Goal: Book appointment/travel/reservation

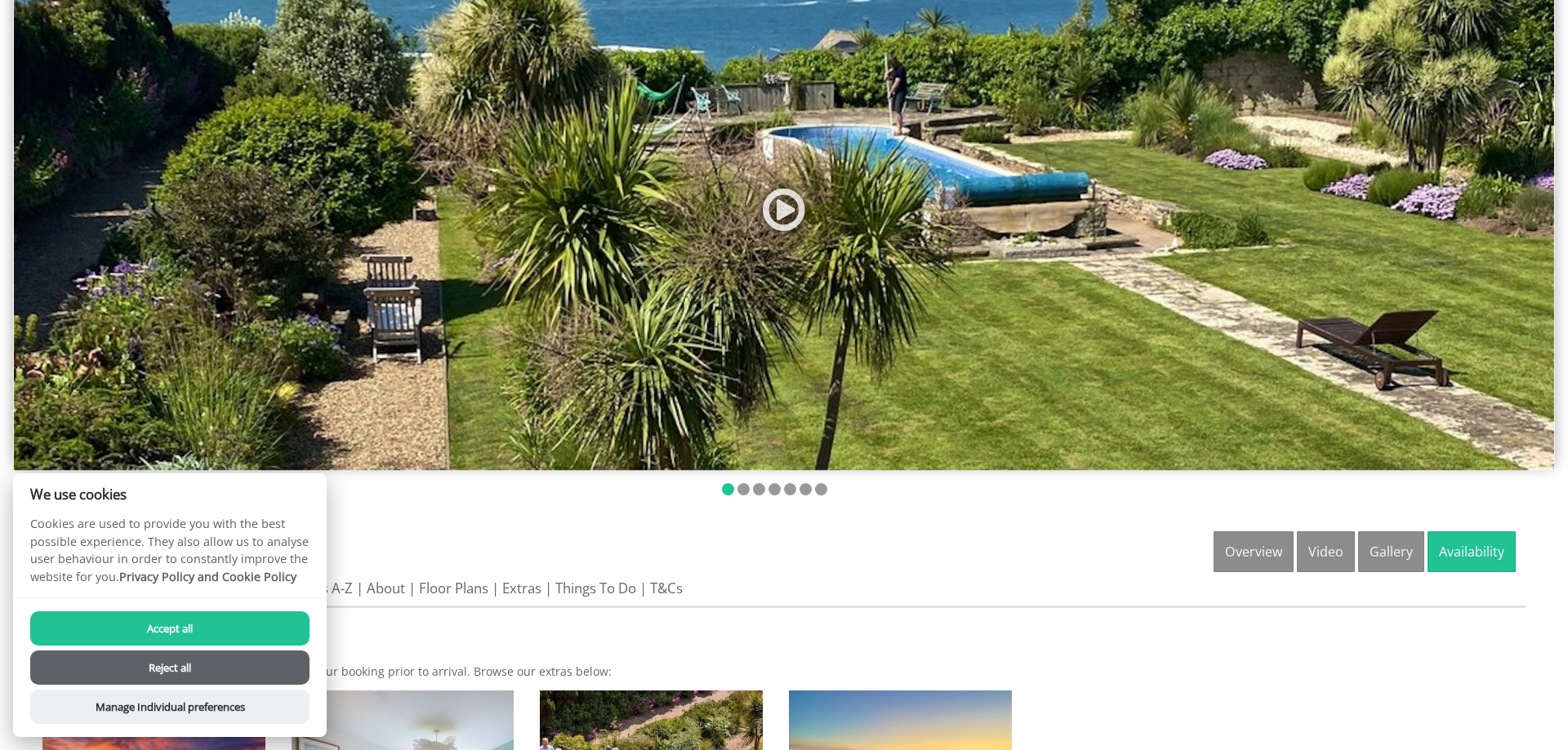
scroll to position [579, 0]
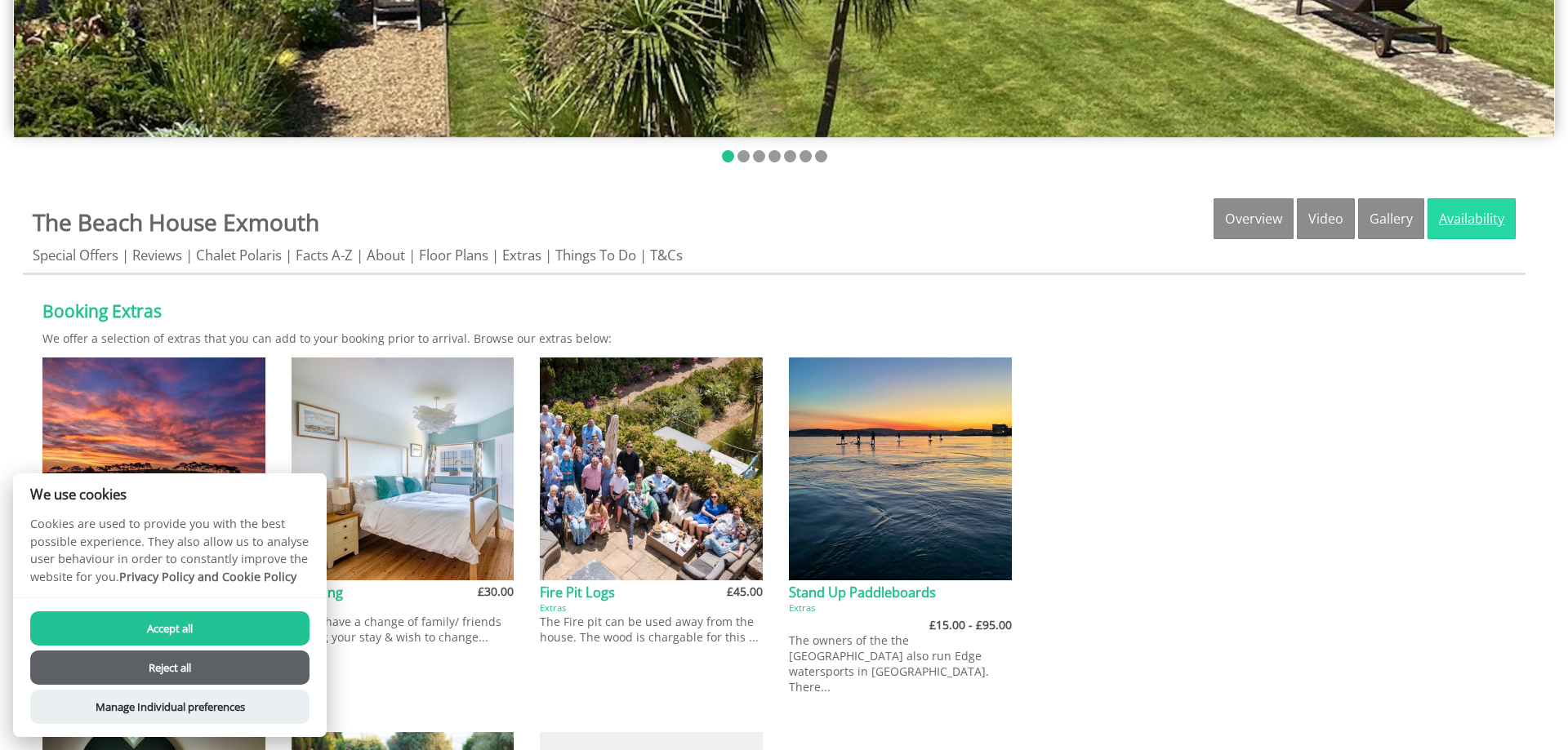
click at [1495, 208] on link "Availability" at bounding box center [1471, 219] width 89 height 41
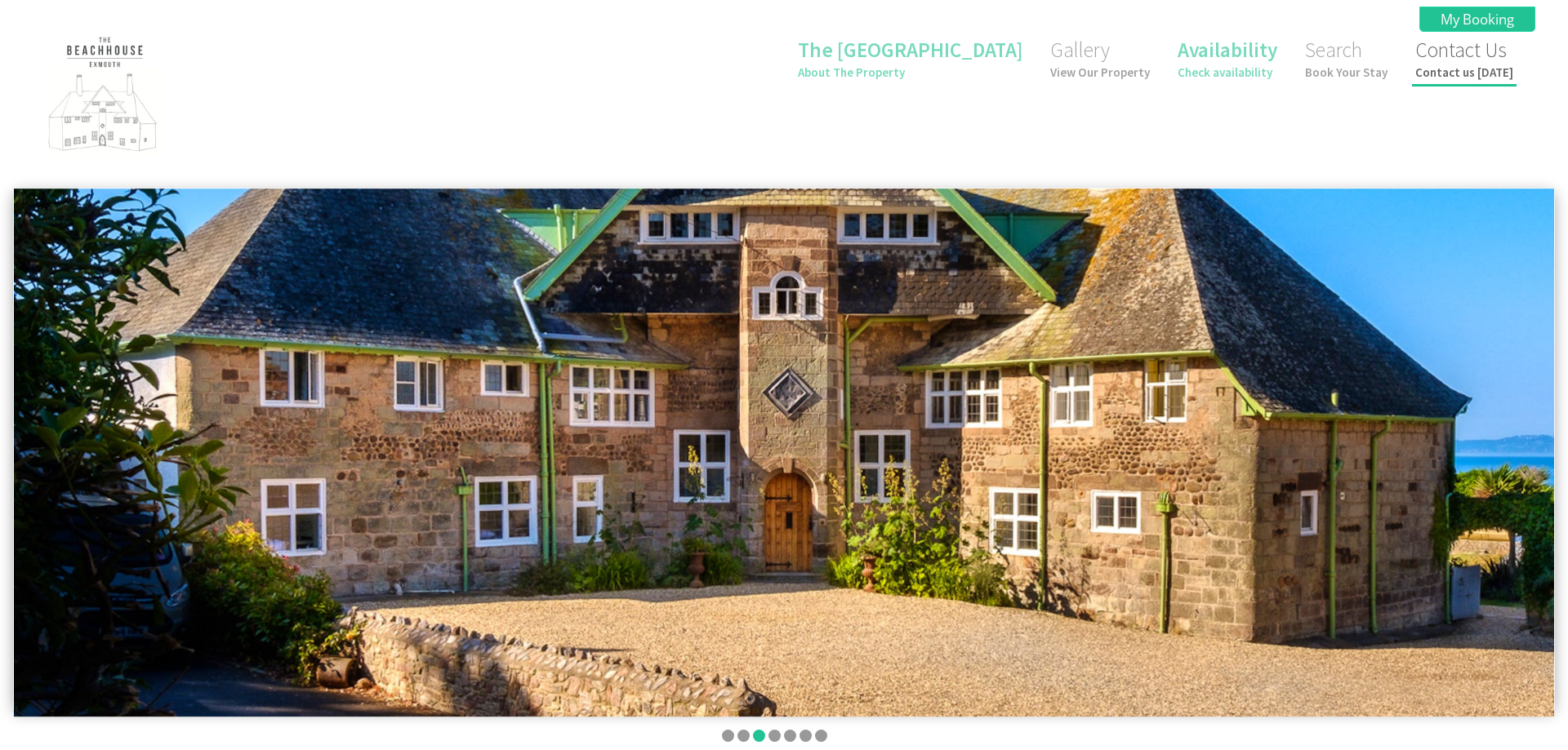
click at [1492, 72] on small "Contact us [DATE]" at bounding box center [1464, 72] width 98 height 16
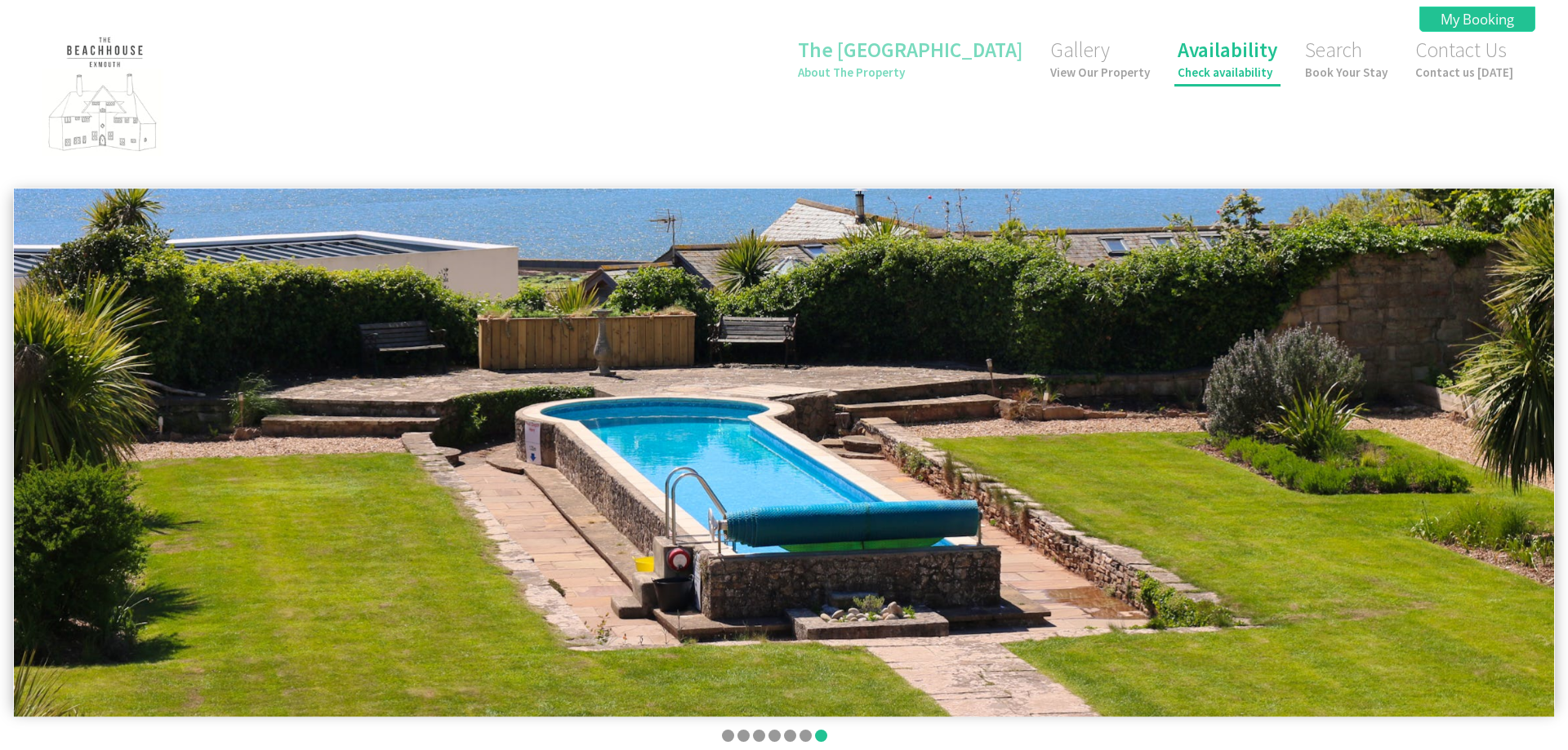
click at [1215, 53] on link "Availability Check availability" at bounding box center [1227, 58] width 100 height 43
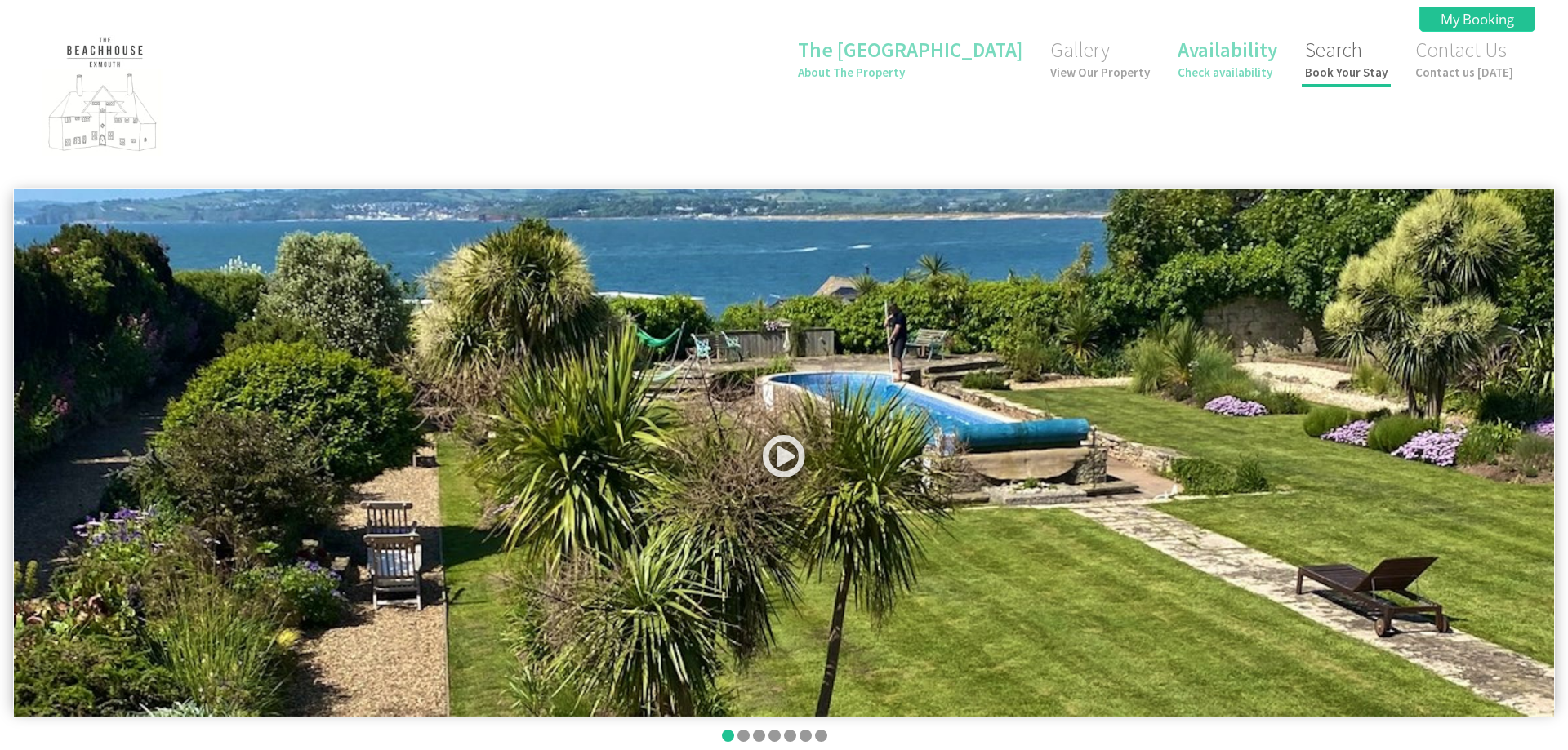
click at [1369, 60] on link "Search Book Your Stay" at bounding box center [1346, 58] width 82 height 43
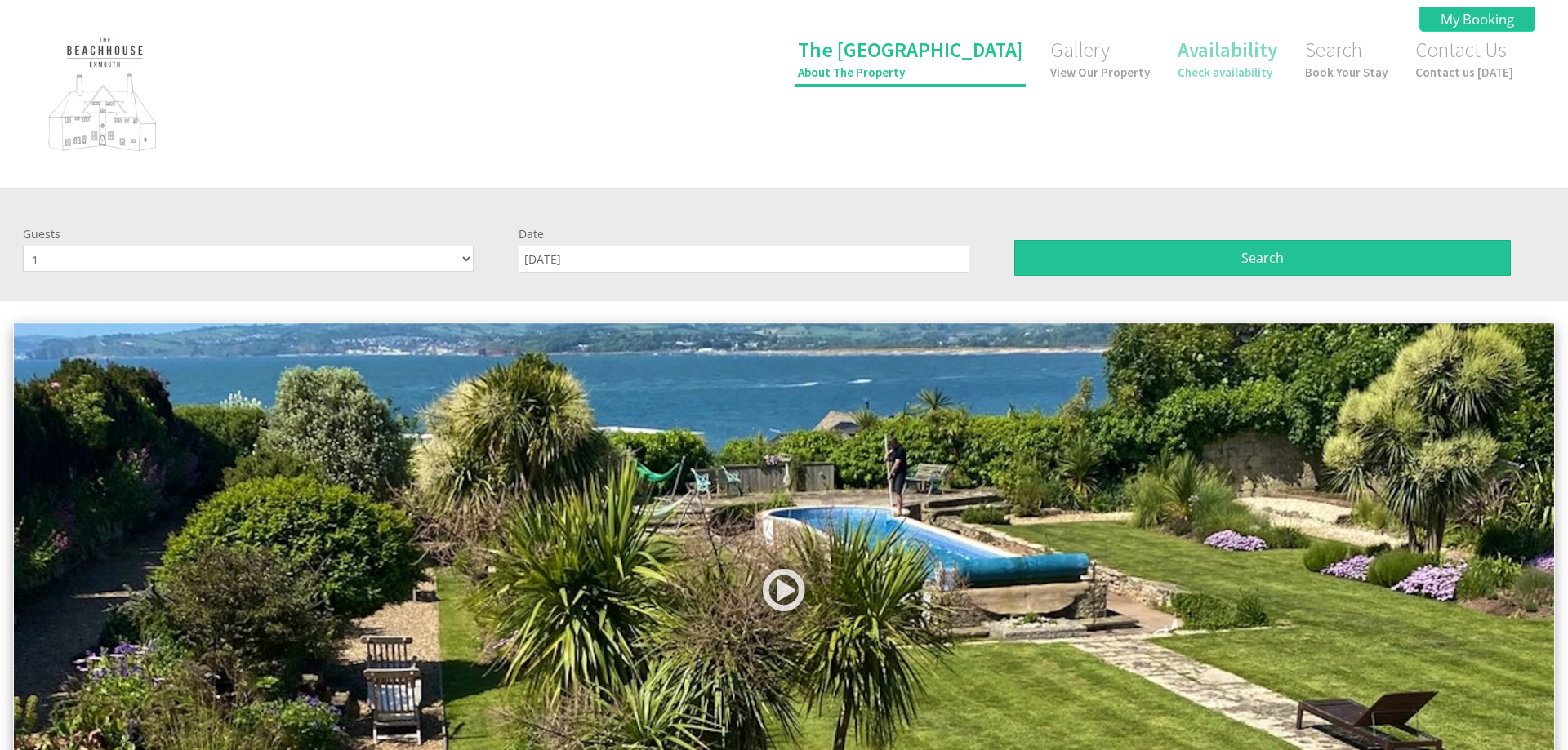
click at [973, 60] on link "The Beach House About The Property" at bounding box center [909, 58] width 224 height 43
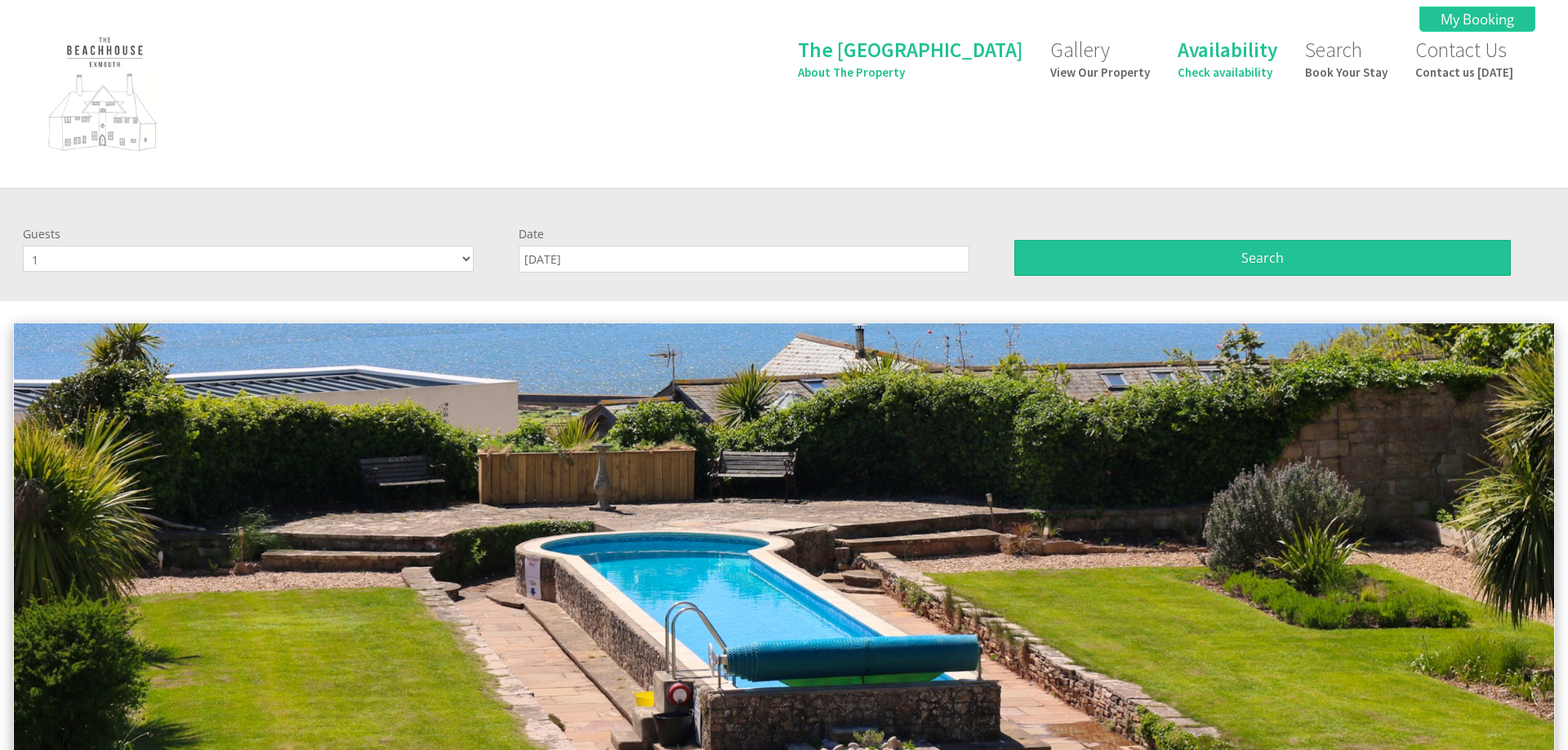
scroll to position [333, 0]
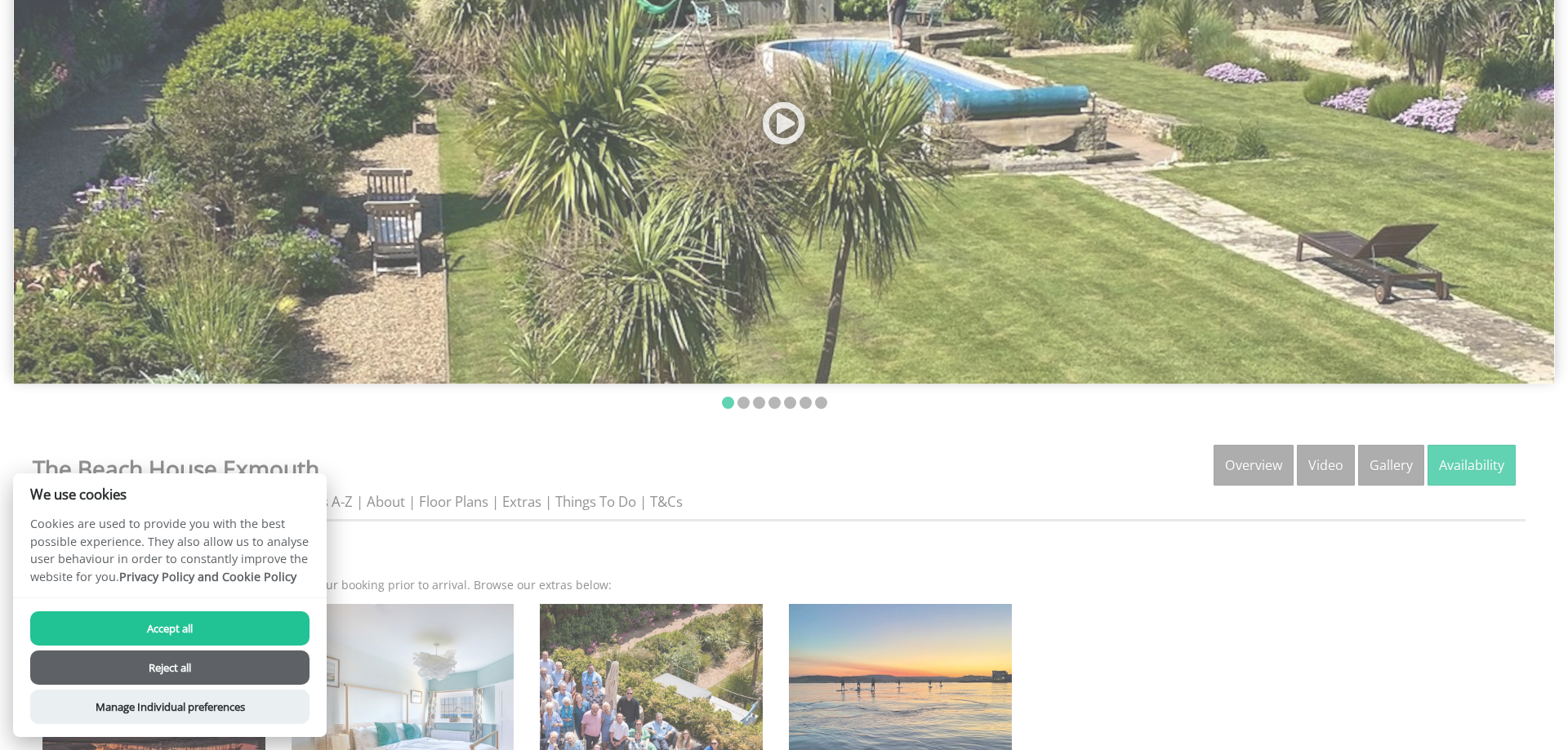
scroll to position [579, 0]
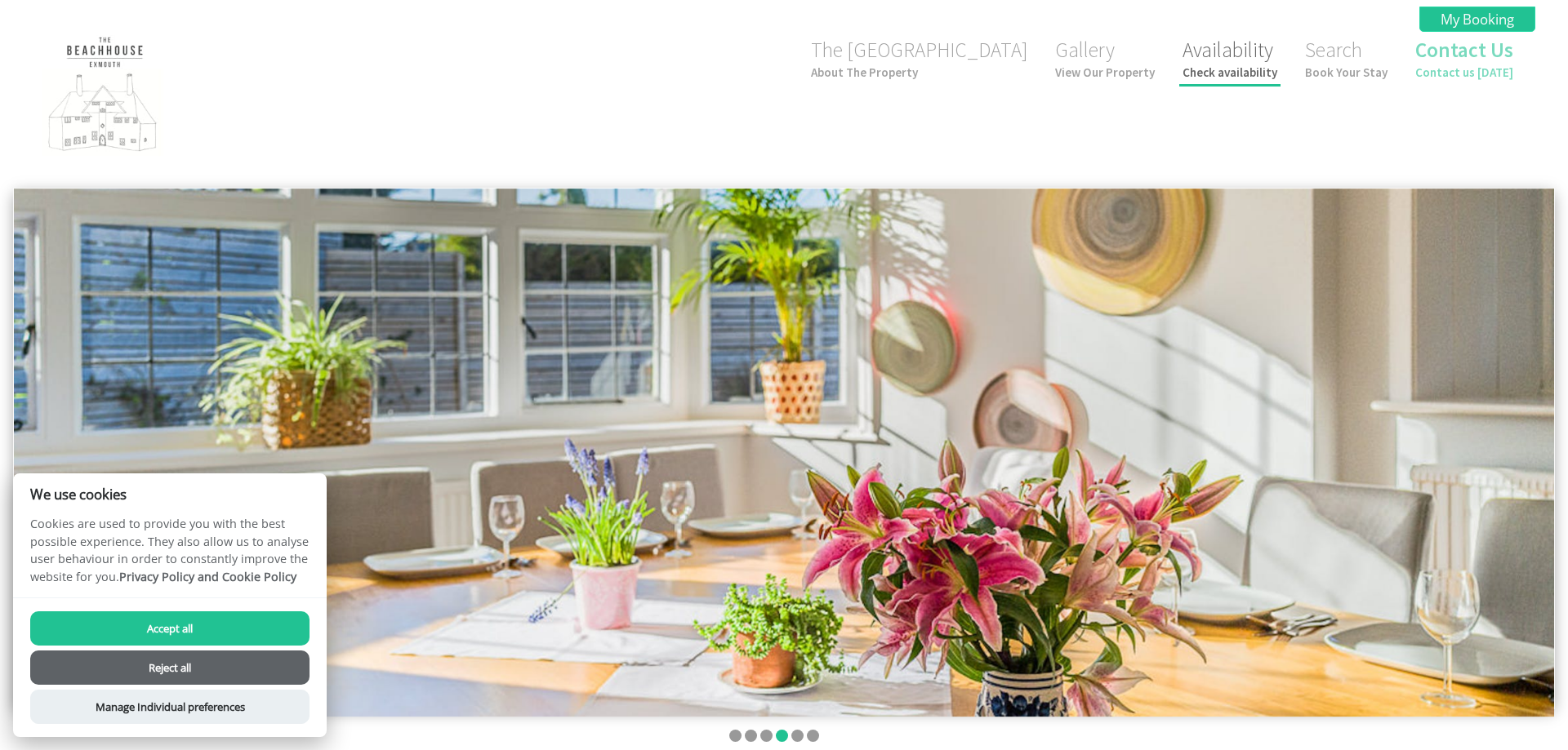
click at [1230, 62] on link "Availability Check availability" at bounding box center [1229, 58] width 95 height 43
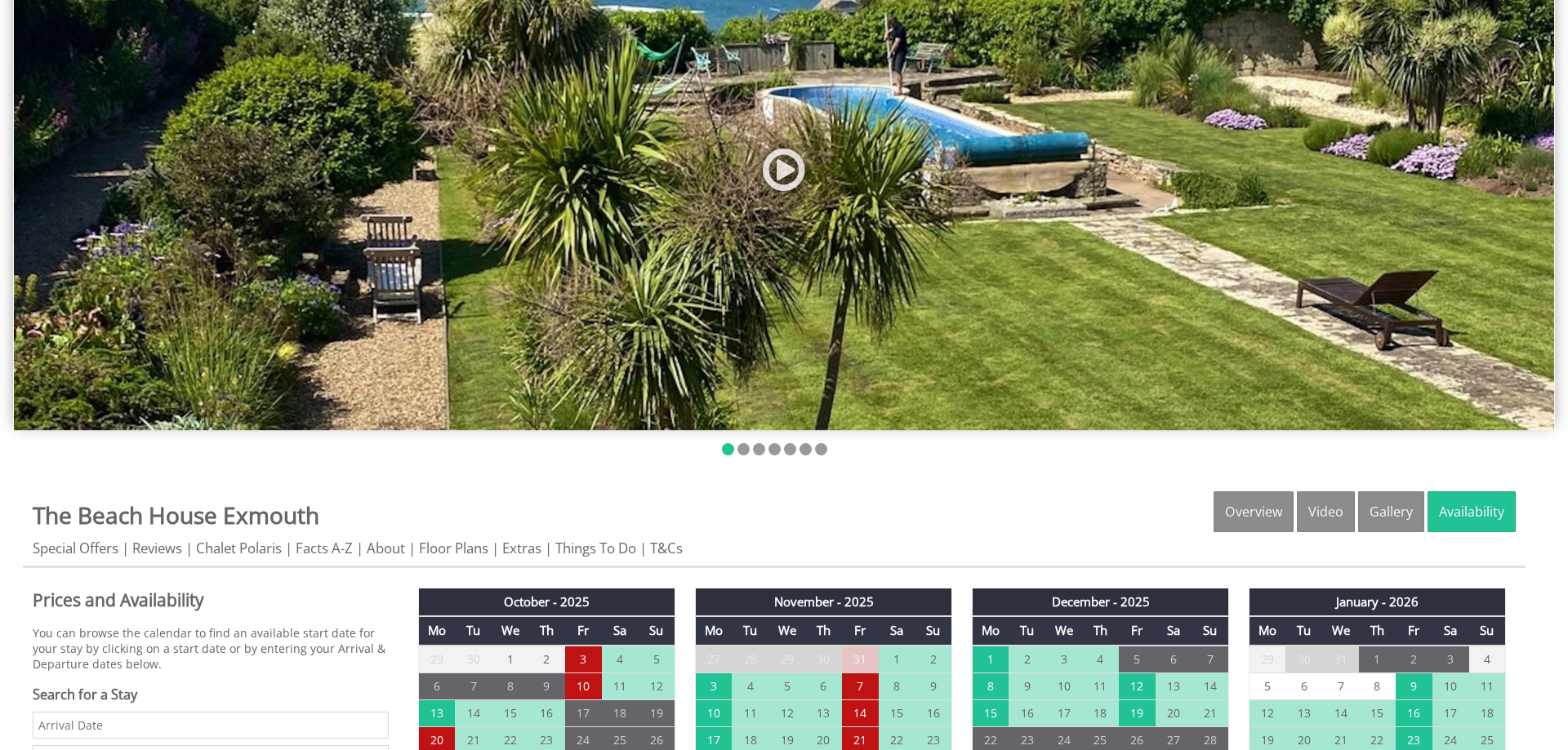
scroll to position [167, 0]
